Goal: Task Accomplishment & Management: Manage account settings

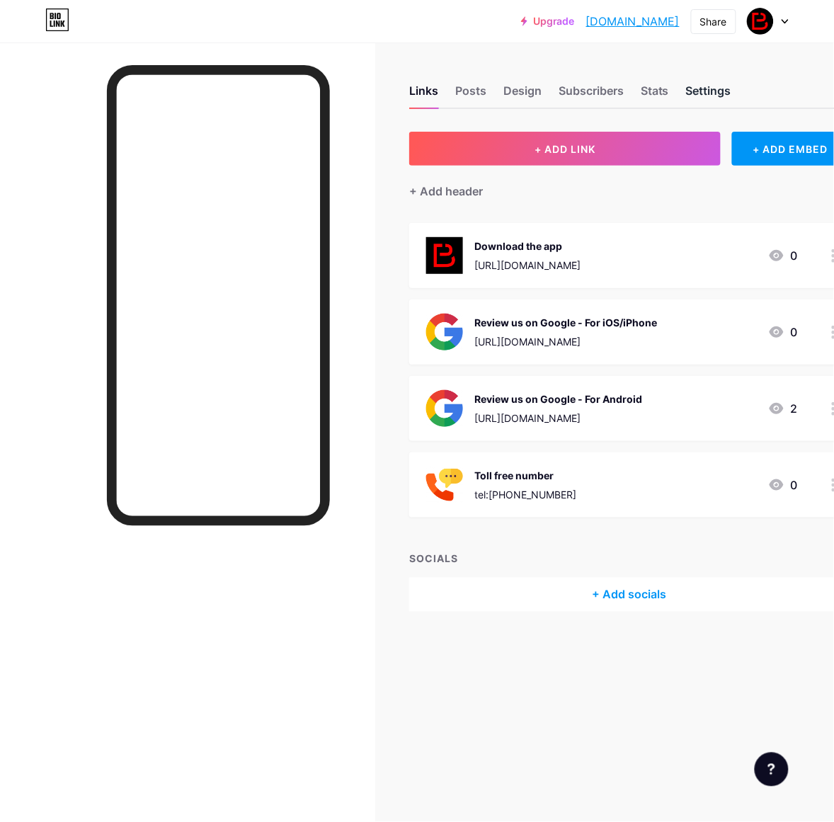
click at [722, 92] on div "Settings" at bounding box center [708, 94] width 45 height 25
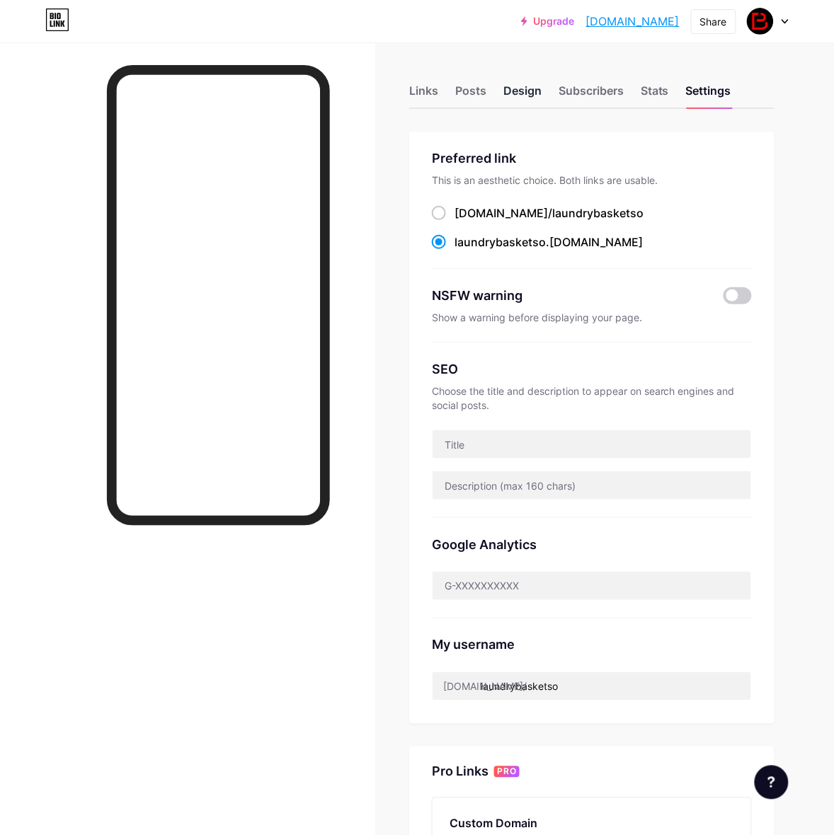
click at [524, 87] on div "Design" at bounding box center [522, 94] width 38 height 25
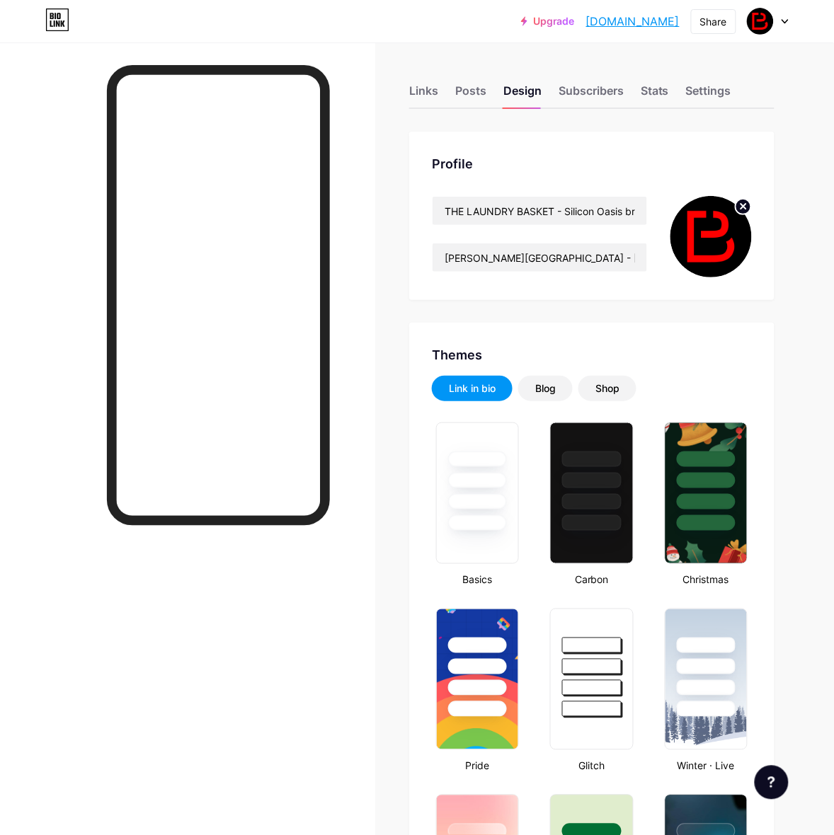
type input "#d73920"
type input "#ffffff"
click at [703, 93] on div "Settings" at bounding box center [708, 94] width 45 height 25
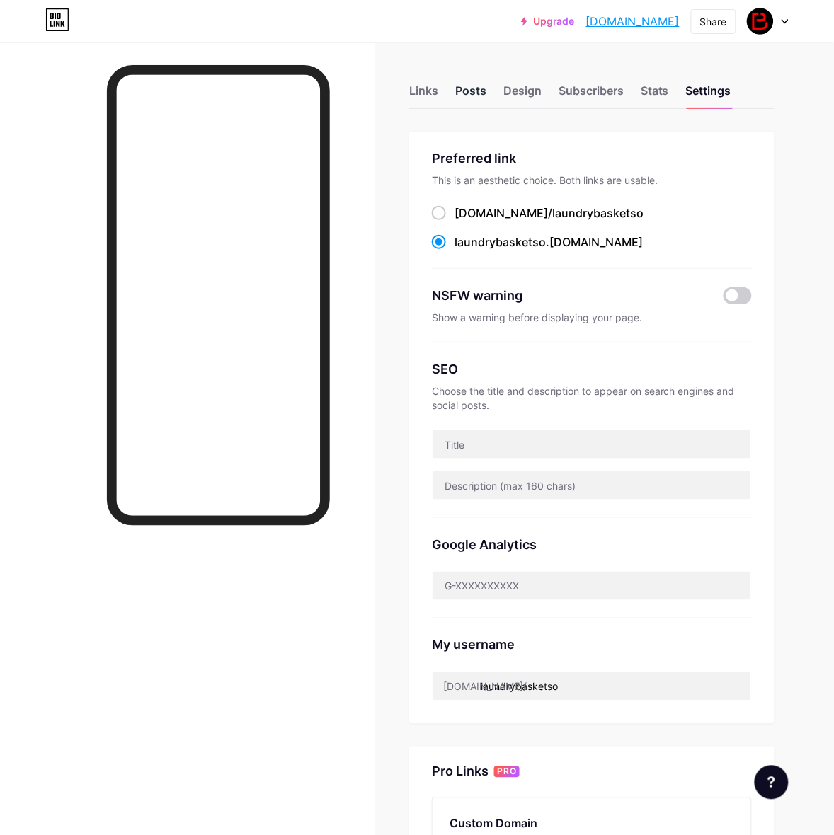
click at [476, 93] on div "Posts" at bounding box center [470, 94] width 31 height 25
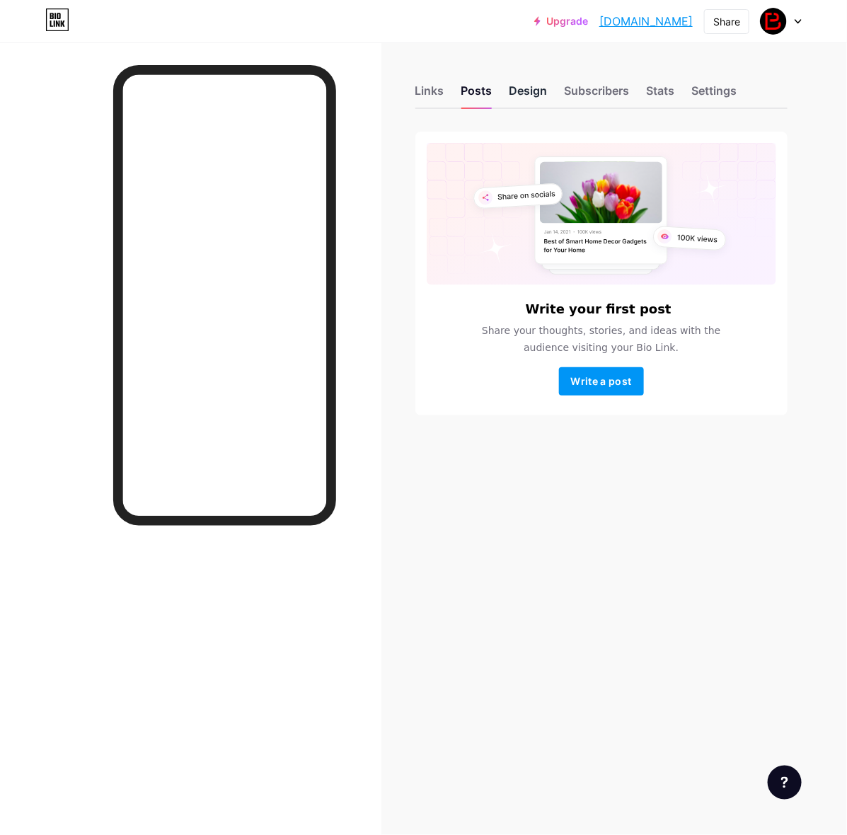
click at [517, 89] on div "Design" at bounding box center [528, 94] width 38 height 25
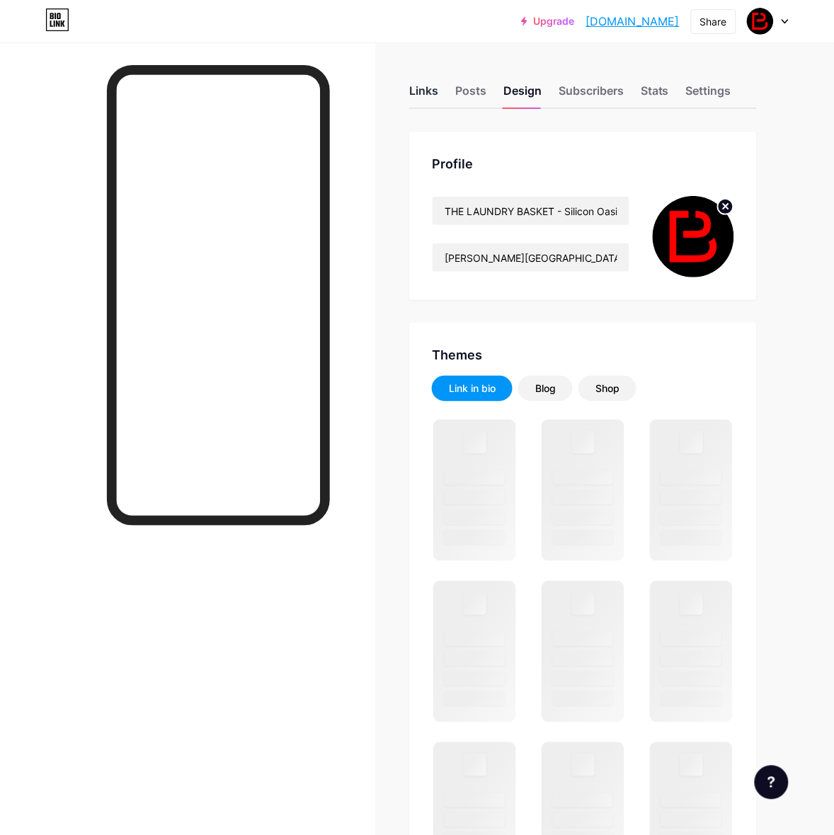
click at [425, 89] on div "Links" at bounding box center [423, 94] width 29 height 25
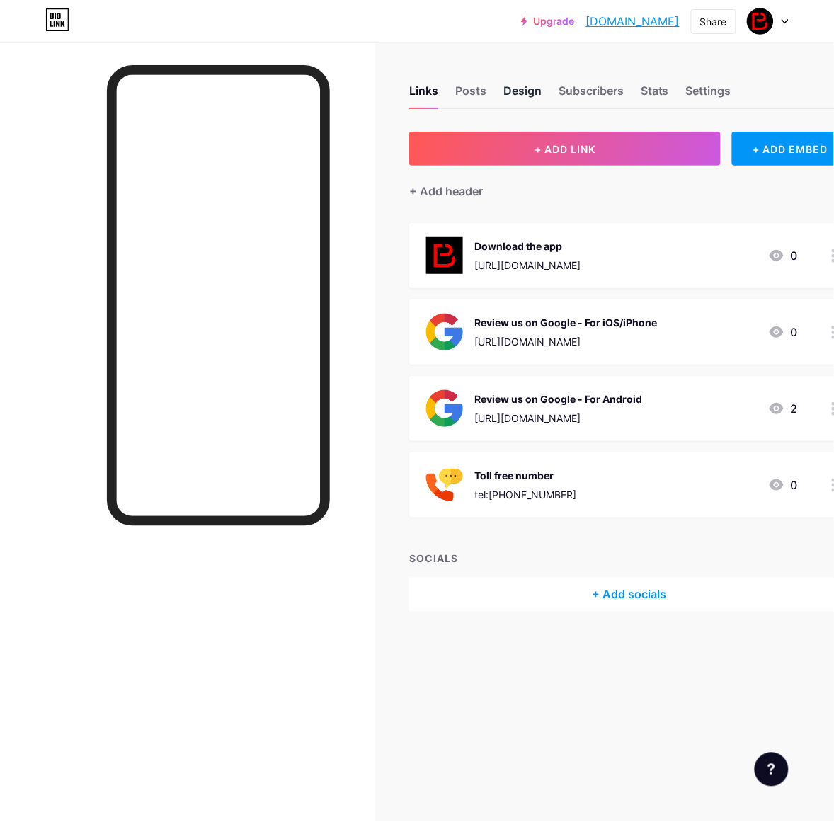
click at [535, 94] on div "Design" at bounding box center [522, 94] width 38 height 25
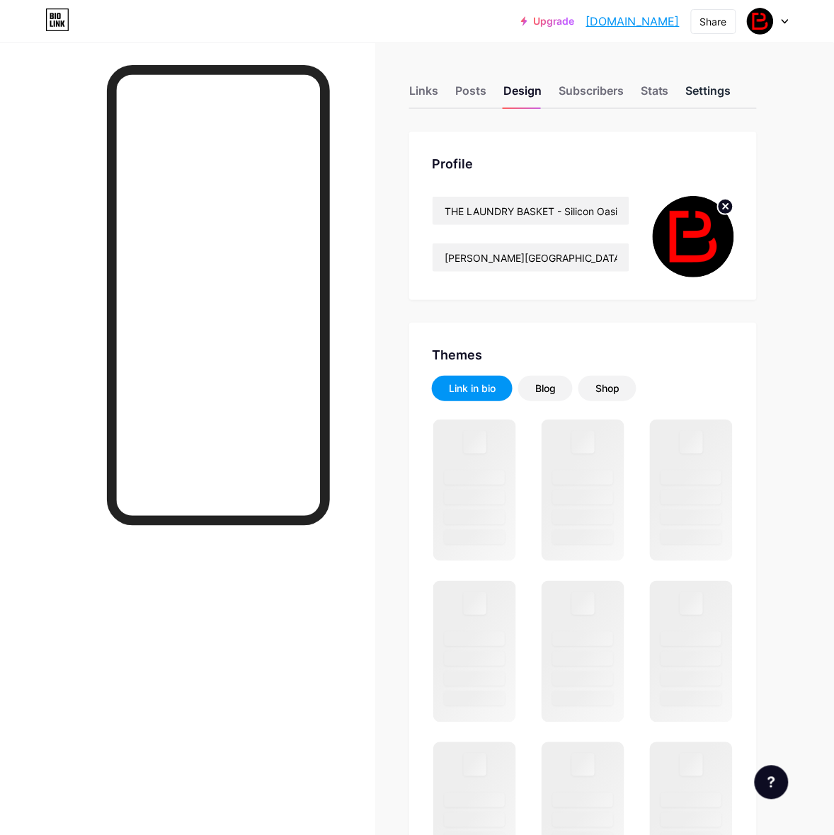
click at [722, 86] on div "Settings" at bounding box center [708, 94] width 45 height 25
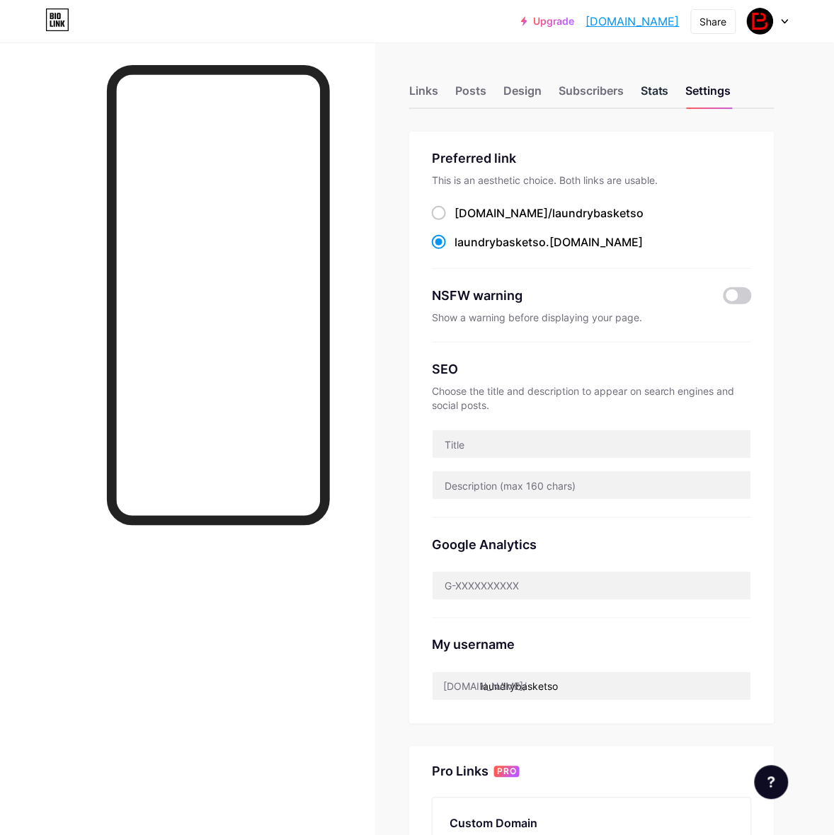
click at [660, 96] on div "Stats" at bounding box center [654, 94] width 28 height 25
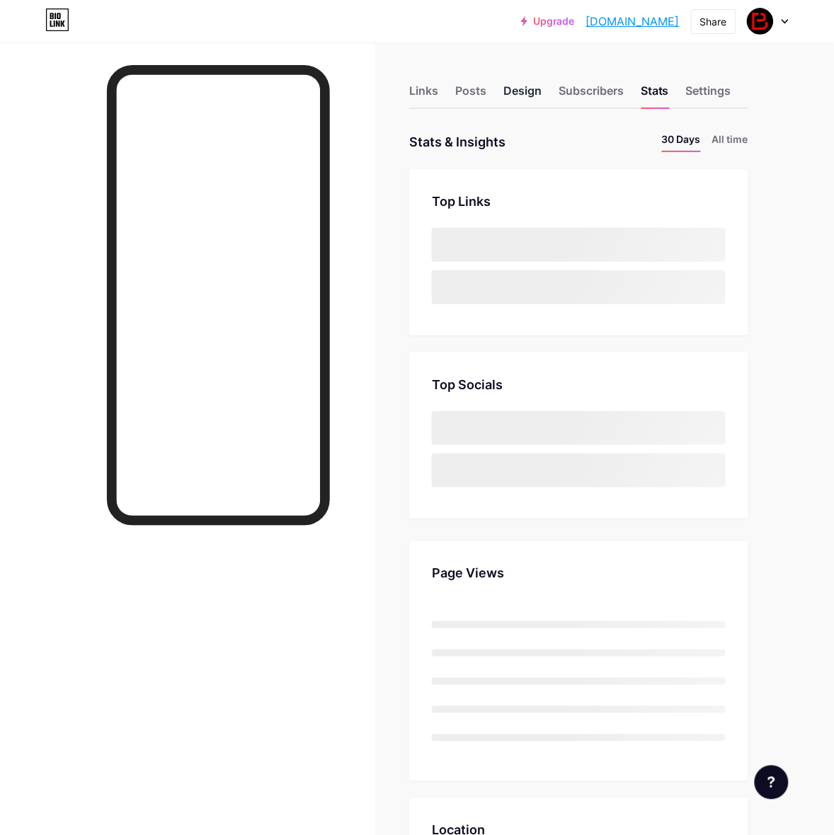
click at [527, 94] on div "Design" at bounding box center [522, 94] width 38 height 25
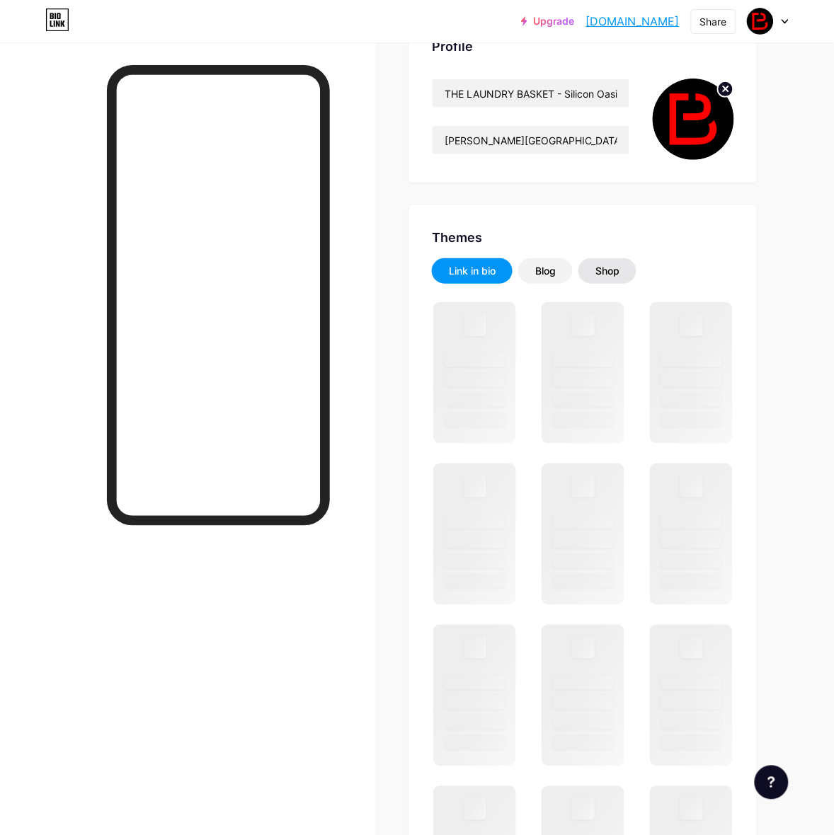
scroll to position [236, 0]
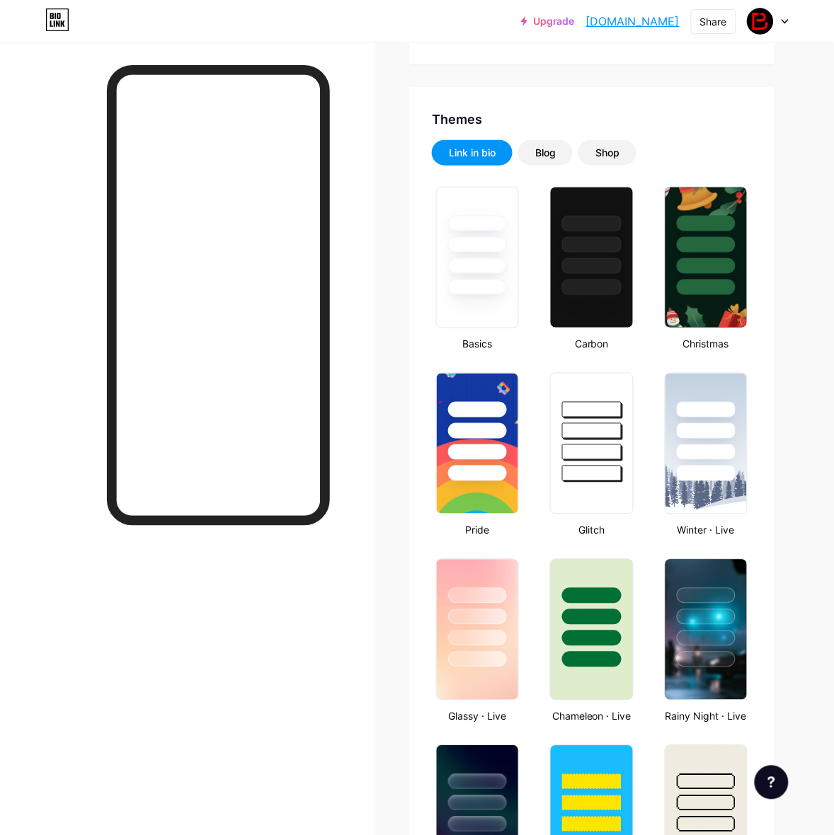
type input "#d73920"
type input "#ffffff"
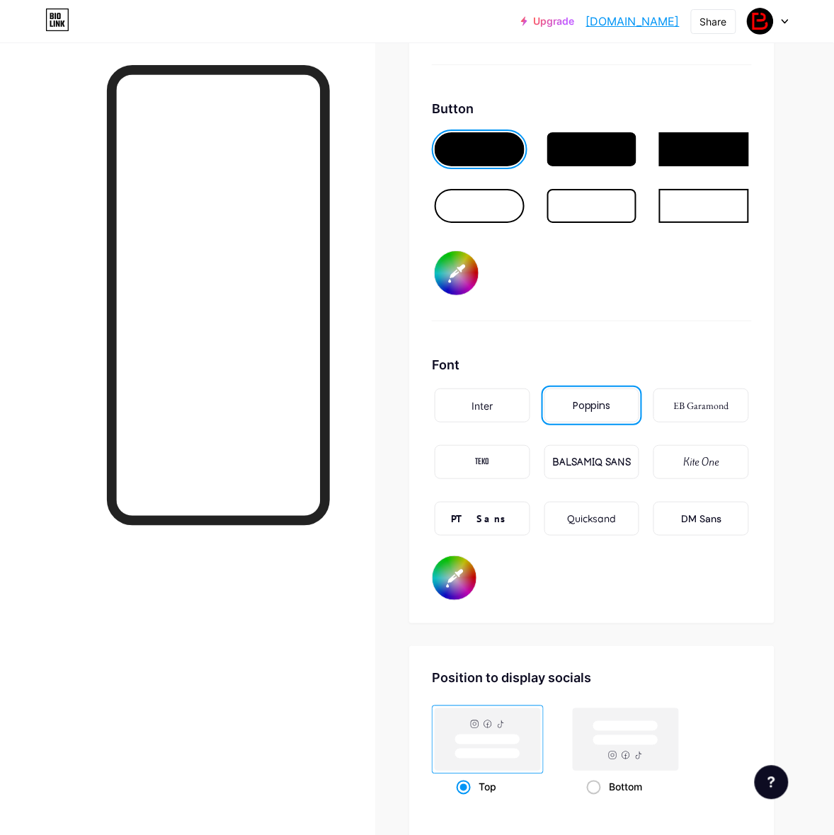
scroll to position [2397, 0]
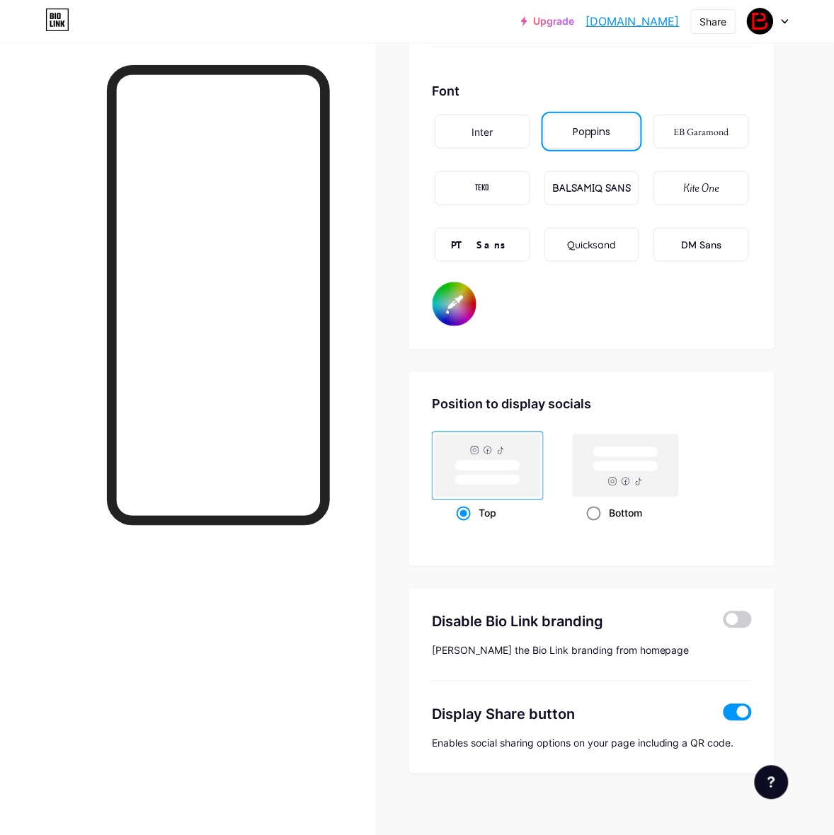
click at [628, 478] on icon at bounding box center [626, 482] width 8 height 8
click at [596, 526] on input "Bottom" at bounding box center [591, 530] width 9 height 9
radio input "true"
type input "#ffffff"
click at [518, 475] on rect at bounding box center [487, 480] width 65 height 11
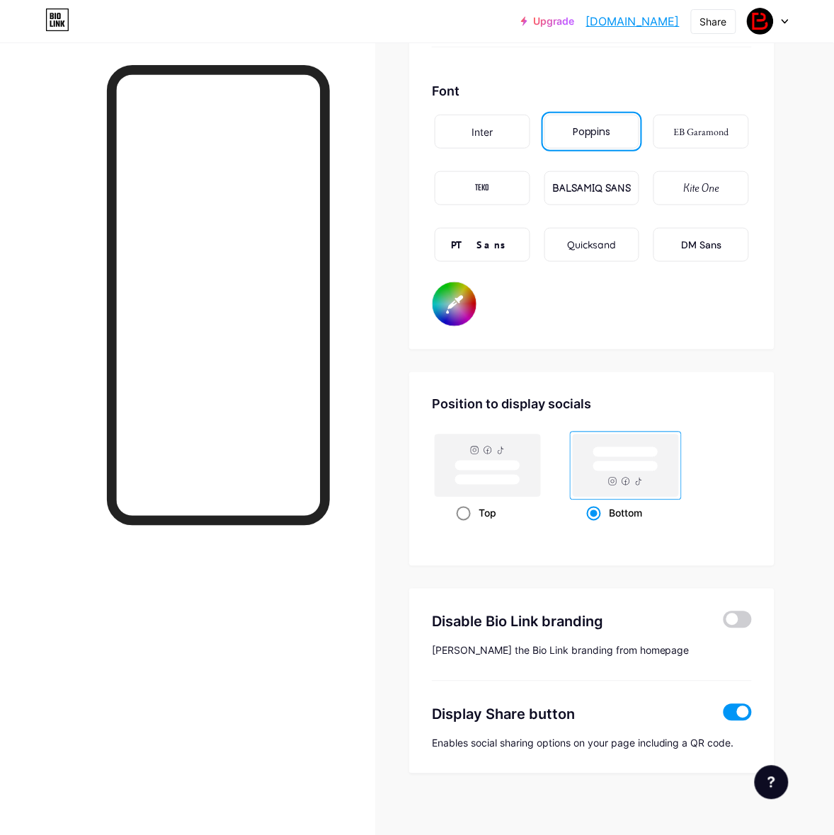
click at [466, 526] on input "Top" at bounding box center [460, 530] width 9 height 9
radio input "true"
type input "#ffffff"
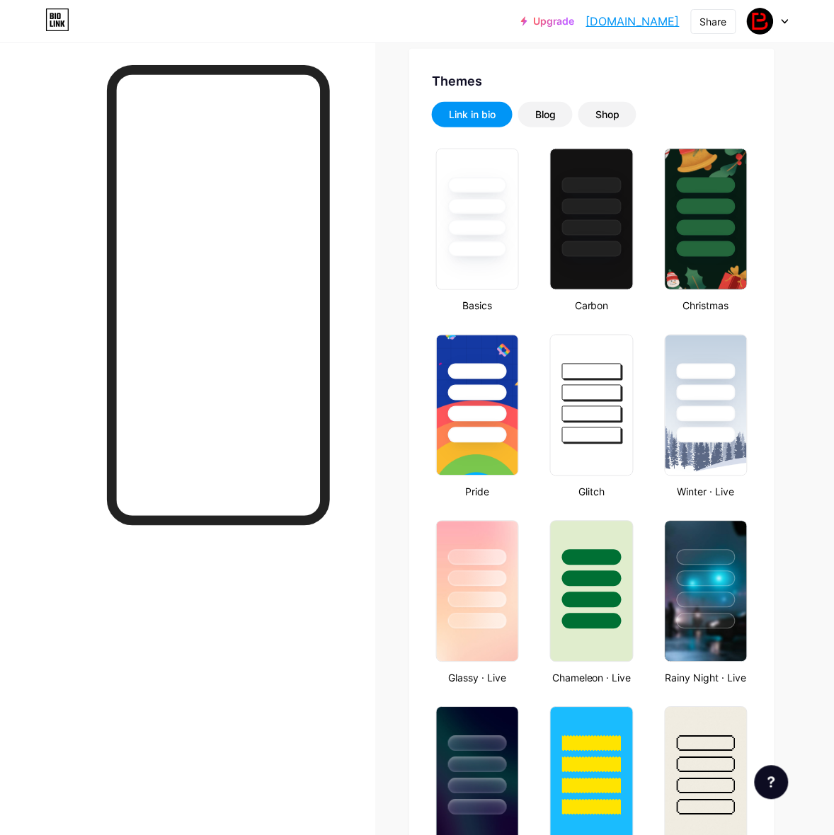
scroll to position [0, 0]
